Goal: Find contact information: Find contact information

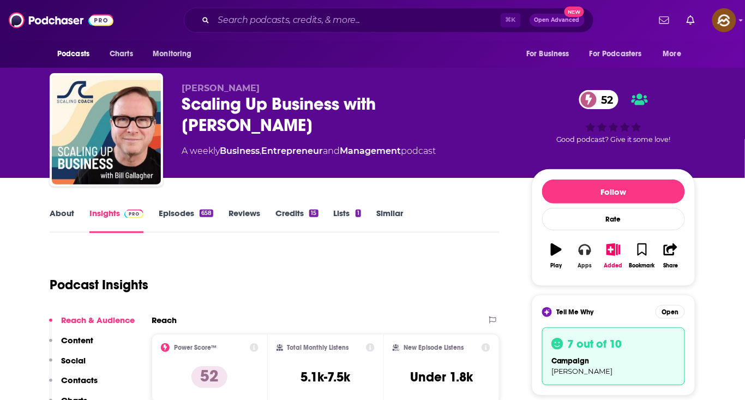
click at [576, 251] on button "Apps" at bounding box center [584, 255] width 28 height 39
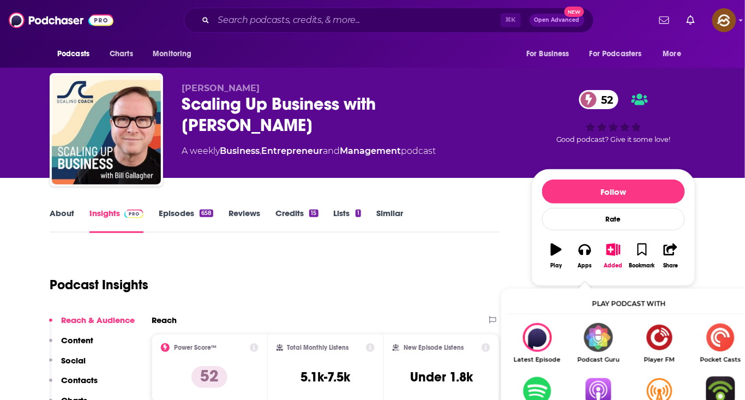
click at [588, 379] on img "Show Listen On dropdown" at bounding box center [598, 390] width 61 height 29
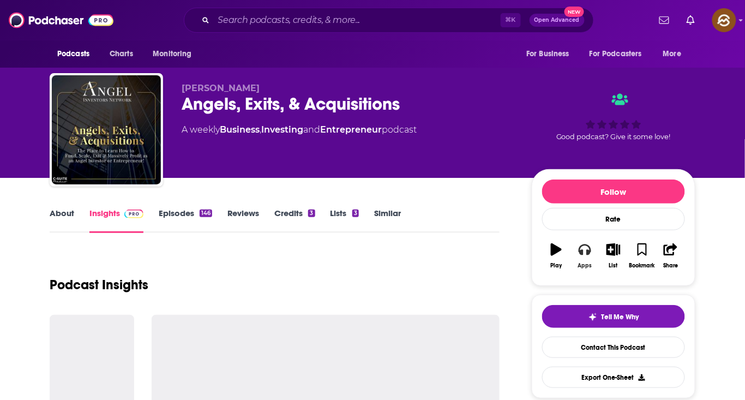
click at [595, 252] on button "Apps" at bounding box center [584, 255] width 28 height 39
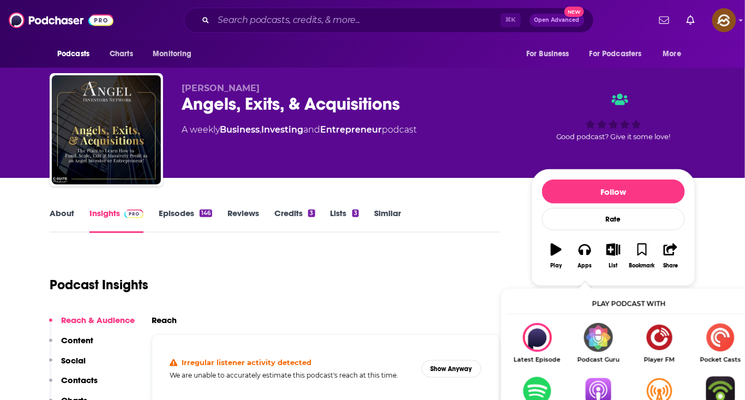
click at [591, 387] on img "Show Listen On dropdown" at bounding box center [598, 390] width 61 height 29
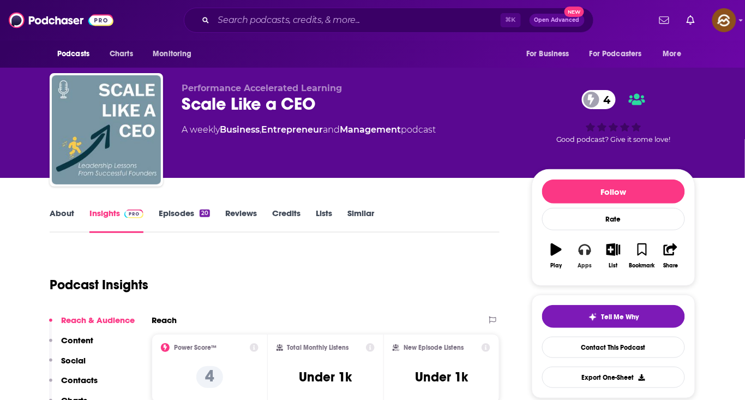
click at [585, 248] on icon "button" at bounding box center [585, 249] width 12 height 12
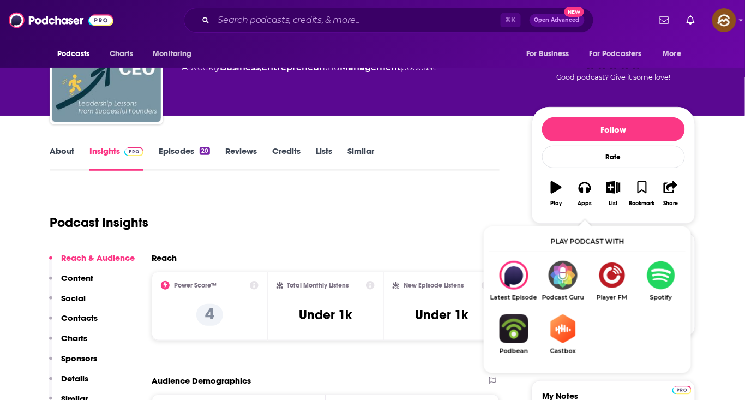
click at [235, 248] on div "Podcast Insights" at bounding box center [275, 220] width 450 height 64
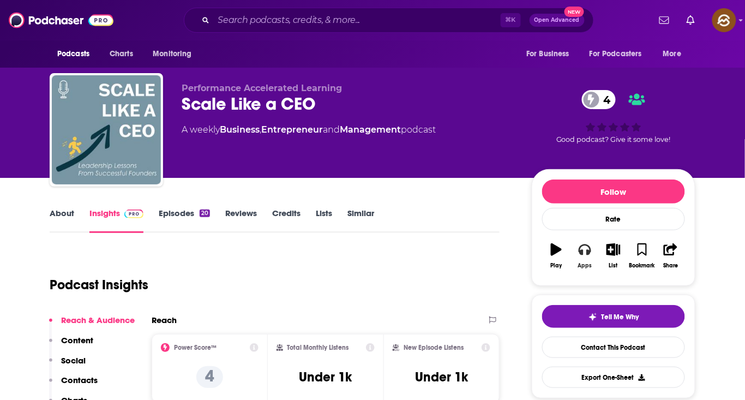
click at [583, 253] on icon "button" at bounding box center [585, 249] width 12 height 11
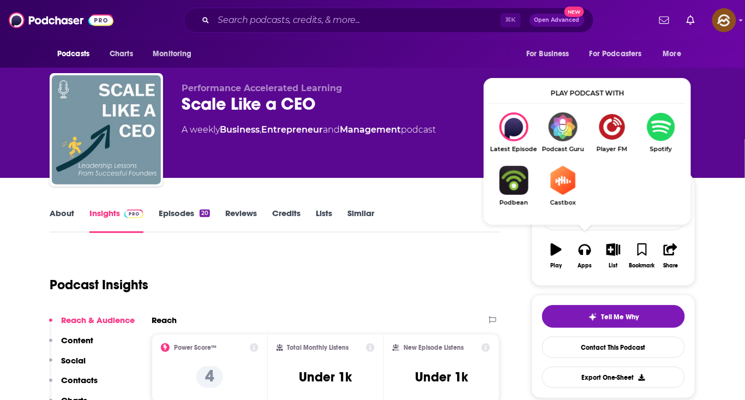
click at [666, 132] on img "Show Listen On dropdown" at bounding box center [660, 126] width 49 height 29
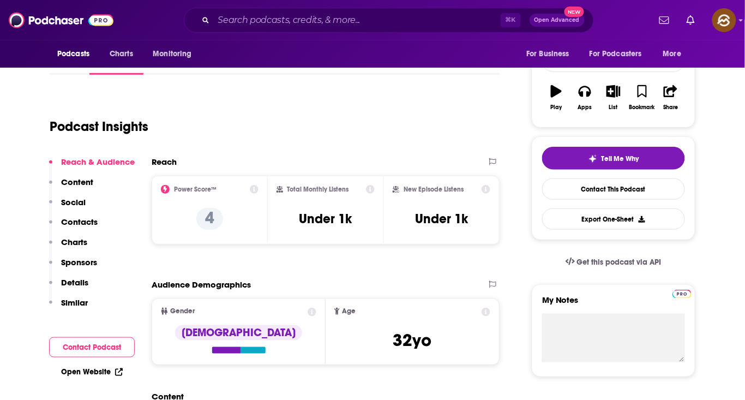
click at [70, 222] on p "Contacts" at bounding box center [79, 222] width 37 height 10
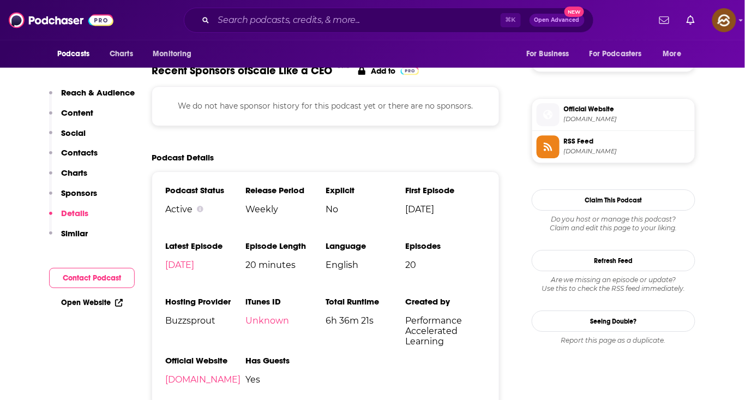
scroll to position [736, 0]
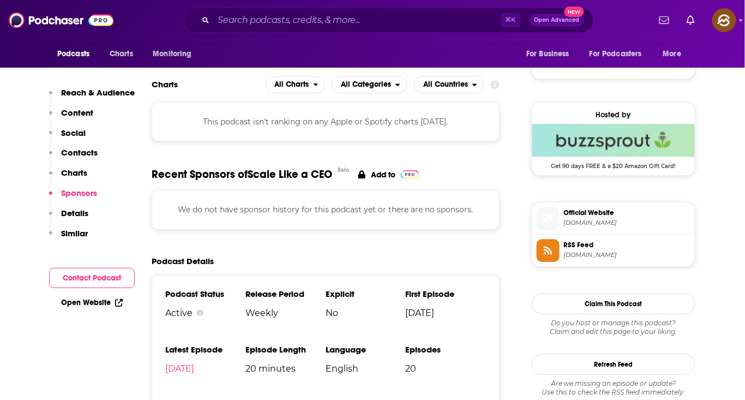
click at [543, 237] on li "RSS Feed [DOMAIN_NAME]" at bounding box center [613, 250] width 163 height 32
click at [543, 248] on icon at bounding box center [548, 250] width 12 height 10
click at [548, 218] on icon at bounding box center [547, 217] width 9 height 9
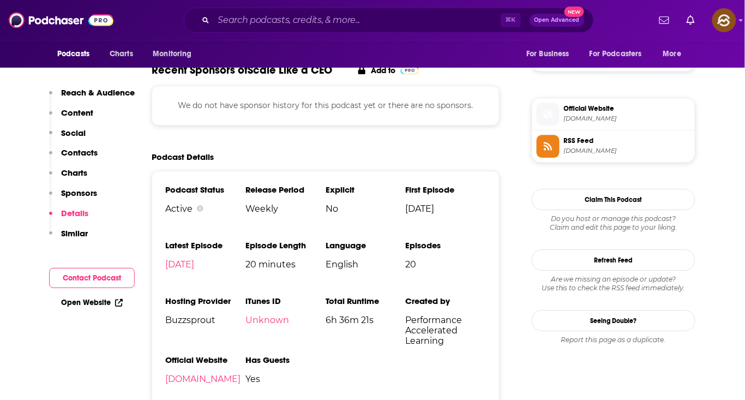
scroll to position [898, 0]
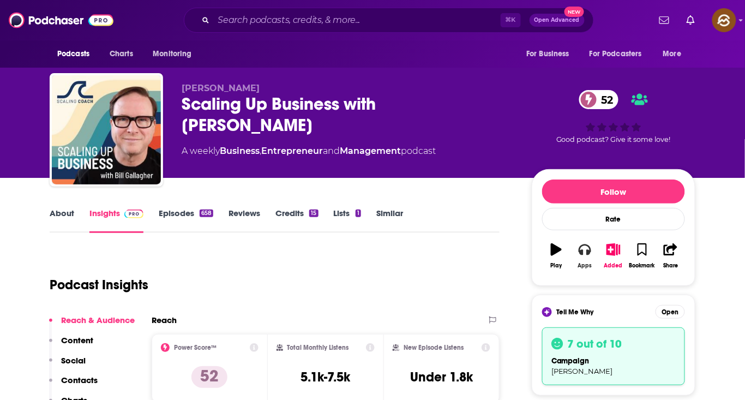
click at [592, 258] on button "Apps" at bounding box center [584, 255] width 28 height 39
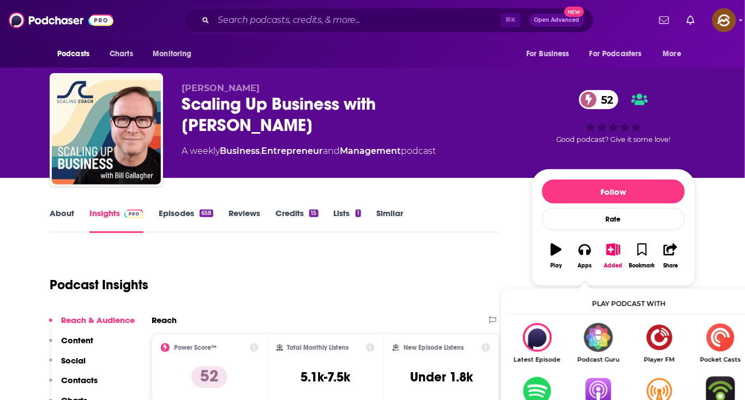
click at [596, 388] on img "Show Listen On dropdown" at bounding box center [598, 390] width 61 height 29
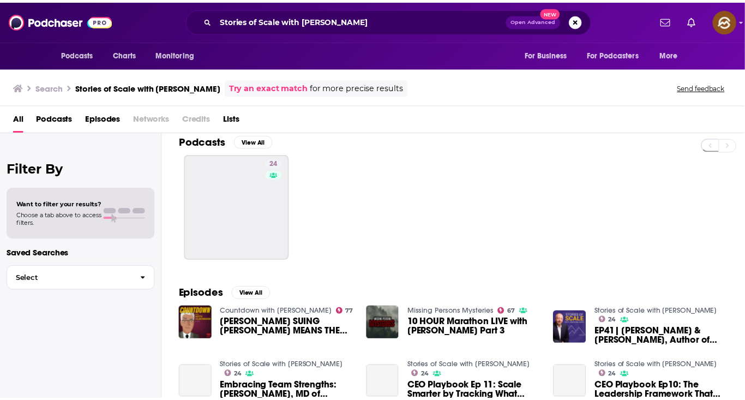
scroll to position [19, 0]
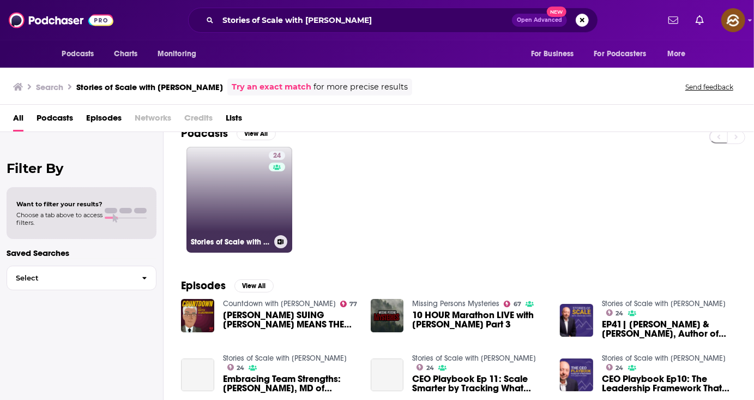
click at [225, 202] on link "24 Stories of Scale with [PERSON_NAME]" at bounding box center [240, 200] width 106 height 106
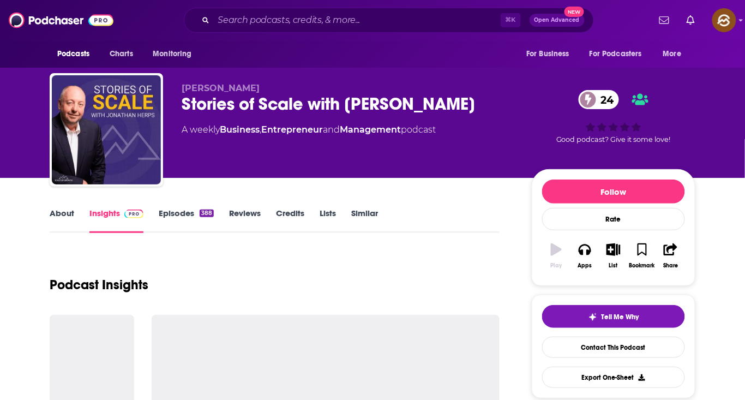
click at [67, 211] on link "About" at bounding box center [62, 220] width 25 height 25
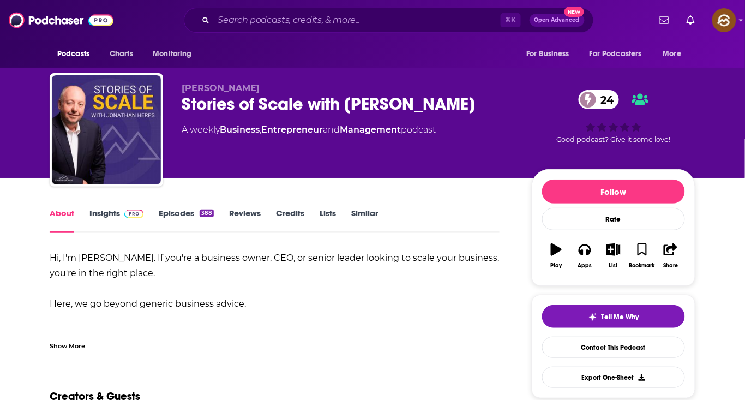
click at [111, 223] on link "Insights" at bounding box center [116, 220] width 54 height 25
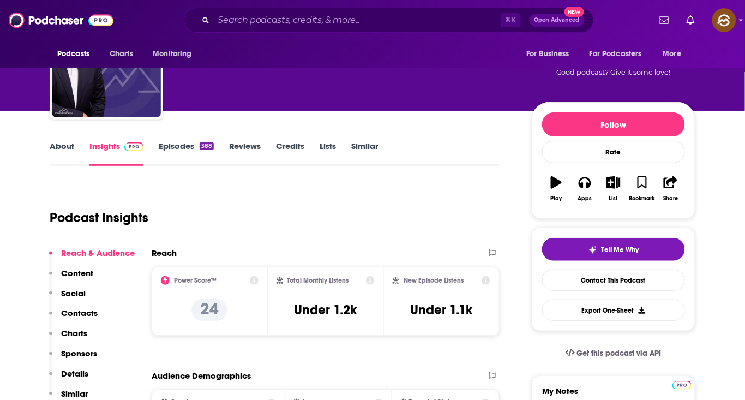
drag, startPoint x: 76, startPoint y: 350, endPoint x: 73, endPoint y: 359, distance: 9.7
click at [74, 354] on p "Sponsors" at bounding box center [79, 353] width 36 height 10
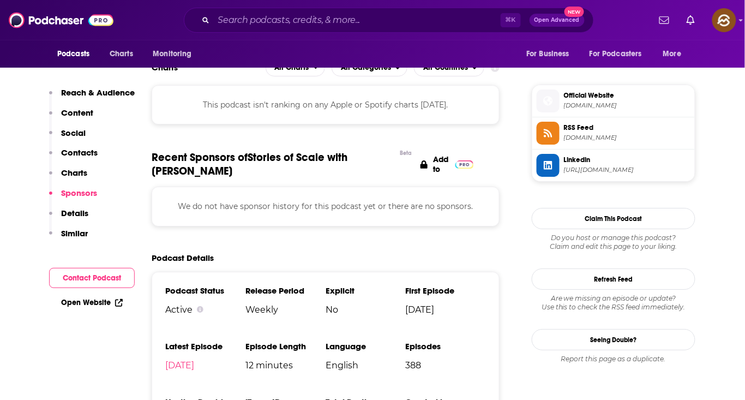
click at [71, 211] on p "Details" at bounding box center [74, 213] width 27 height 10
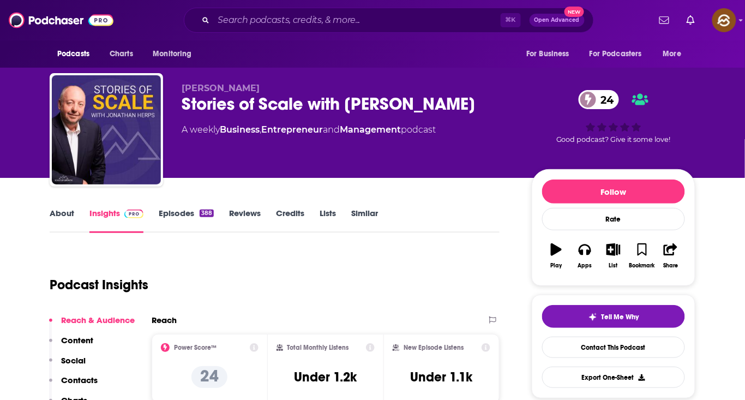
click at [199, 103] on div "Stories of Scale with [PERSON_NAME] 24" at bounding box center [348, 103] width 333 height 21
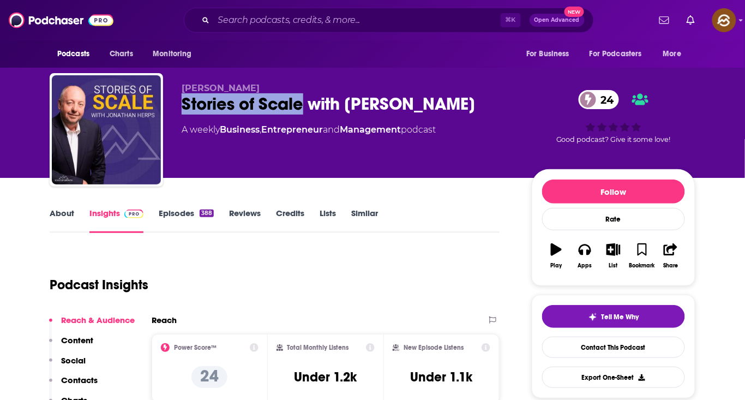
drag, startPoint x: 199, startPoint y: 103, endPoint x: 282, endPoint y: 103, distance: 83.4
copy h2 "Stories of Scale"
click at [282, 103] on div "Stories of Scale with [PERSON_NAME] 24" at bounding box center [348, 103] width 333 height 21
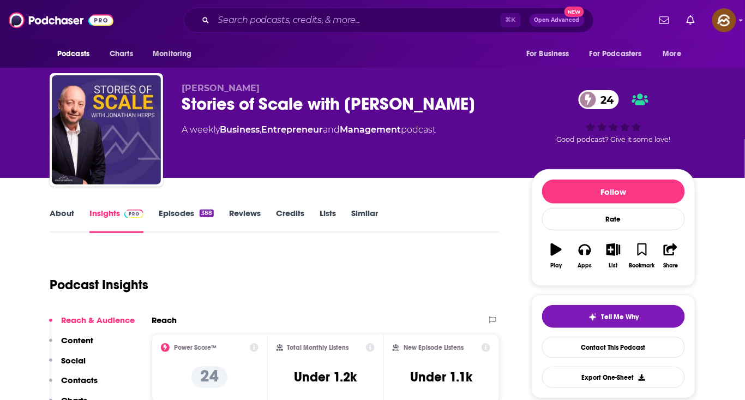
click at [353, 118] on div "[PERSON_NAME] Stories of Scale with [PERSON_NAME] 24 A weekly Business , Entrep…" at bounding box center [348, 126] width 333 height 87
click at [389, 104] on div "Stories of Scale with [PERSON_NAME] 24" at bounding box center [348, 103] width 333 height 21
drag, startPoint x: 389, startPoint y: 104, endPoint x: 436, endPoint y: 104, distance: 46.9
copy h2 "[PERSON_NAME]"
click at [437, 104] on div "Stories of Scale with [PERSON_NAME] 24" at bounding box center [348, 103] width 333 height 21
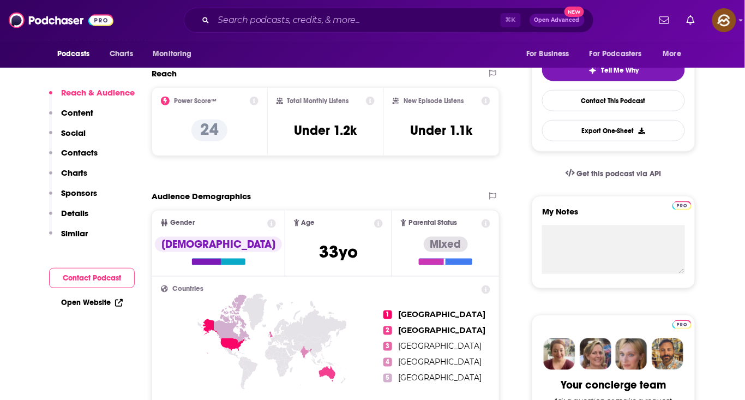
click at [85, 164] on button "Contacts" at bounding box center [73, 157] width 49 height 20
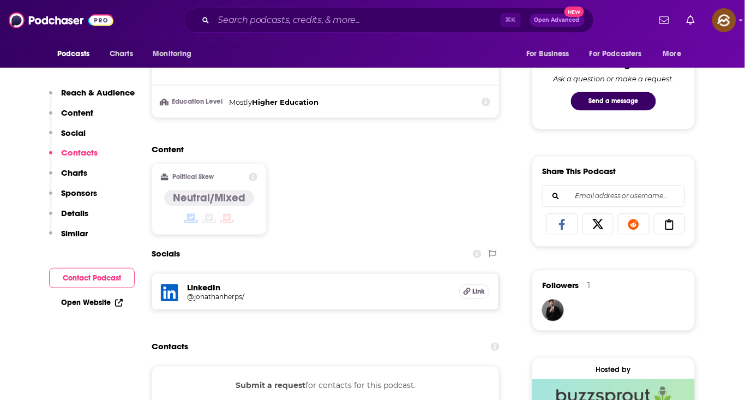
click at [86, 154] on p "Contacts" at bounding box center [79, 152] width 37 height 10
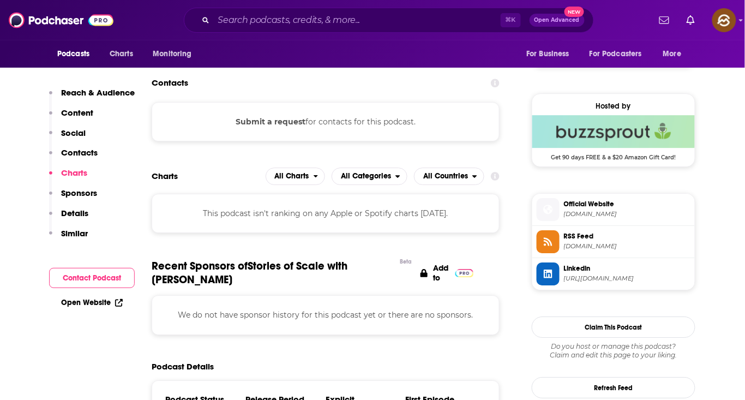
scroll to position [879, 0]
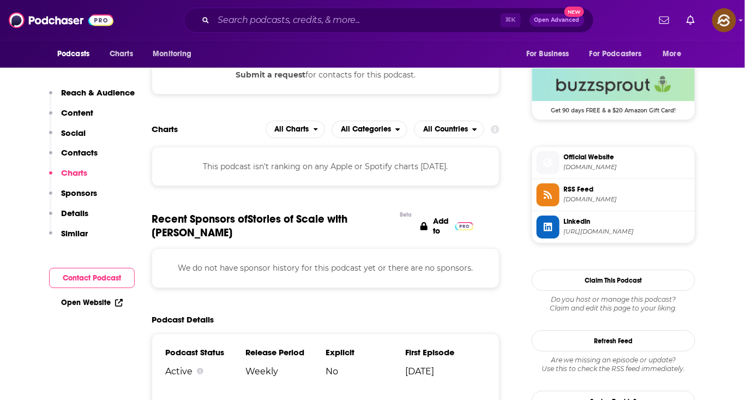
click at [543, 194] on icon at bounding box center [548, 195] width 12 height 10
click at [551, 159] on icon at bounding box center [548, 163] width 12 height 10
